Goal: Navigation & Orientation: Find specific page/section

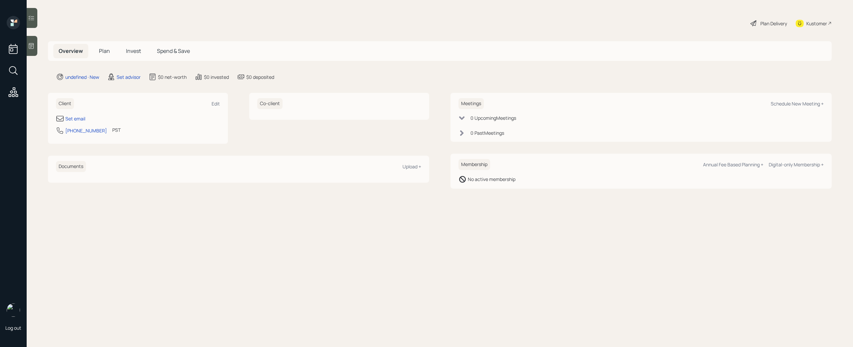
click at [29, 39] on div at bounding box center [32, 46] width 11 height 20
click at [33, 48] on icon at bounding box center [31, 46] width 7 height 7
